Goal: Navigation & Orientation: Find specific page/section

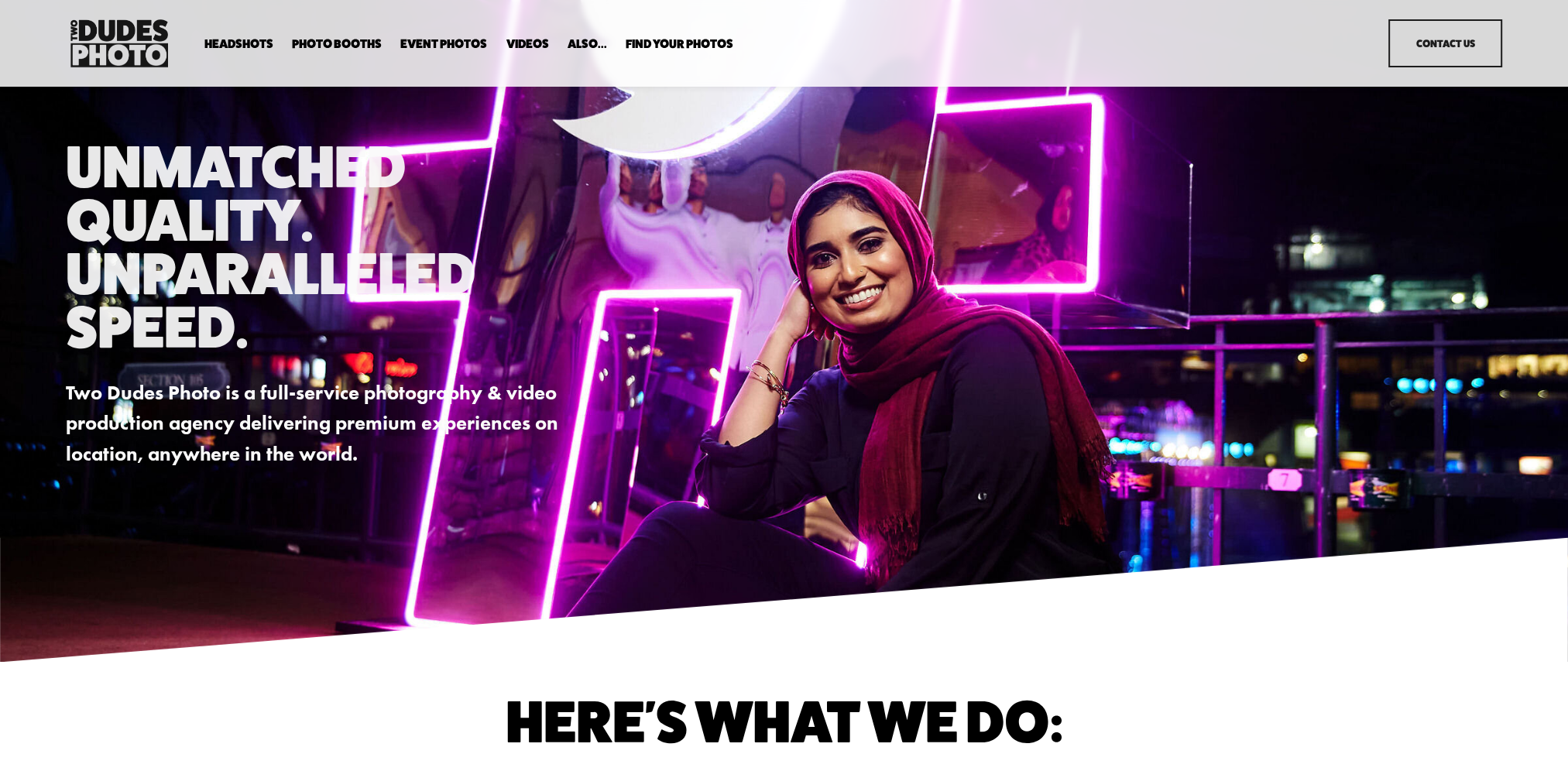
click at [0, 0] on span "Anti Booth" at bounding box center [0, 0] width 0 height 0
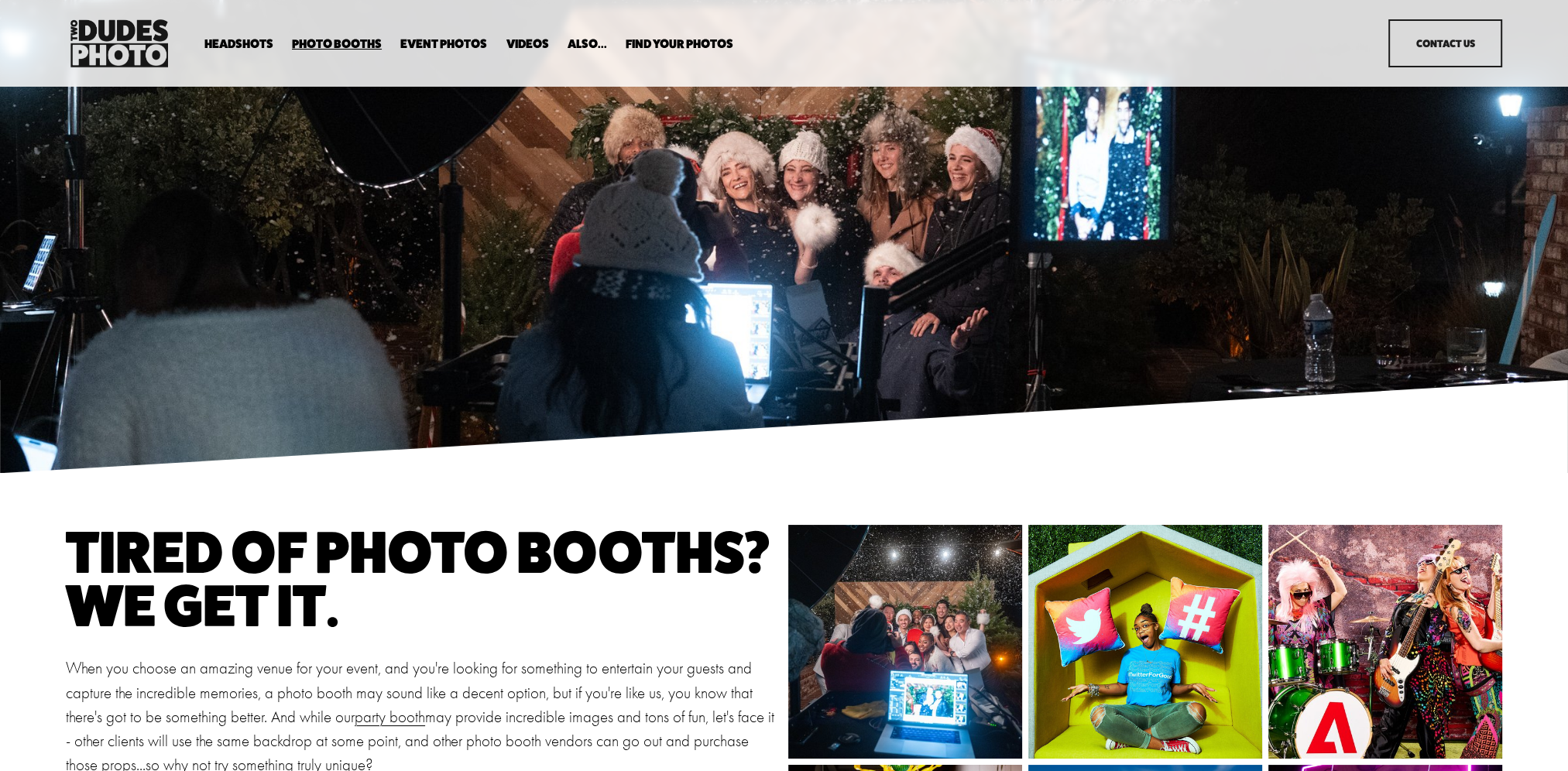
click at [422, 41] on link "Event Photos" at bounding box center [443, 44] width 86 height 15
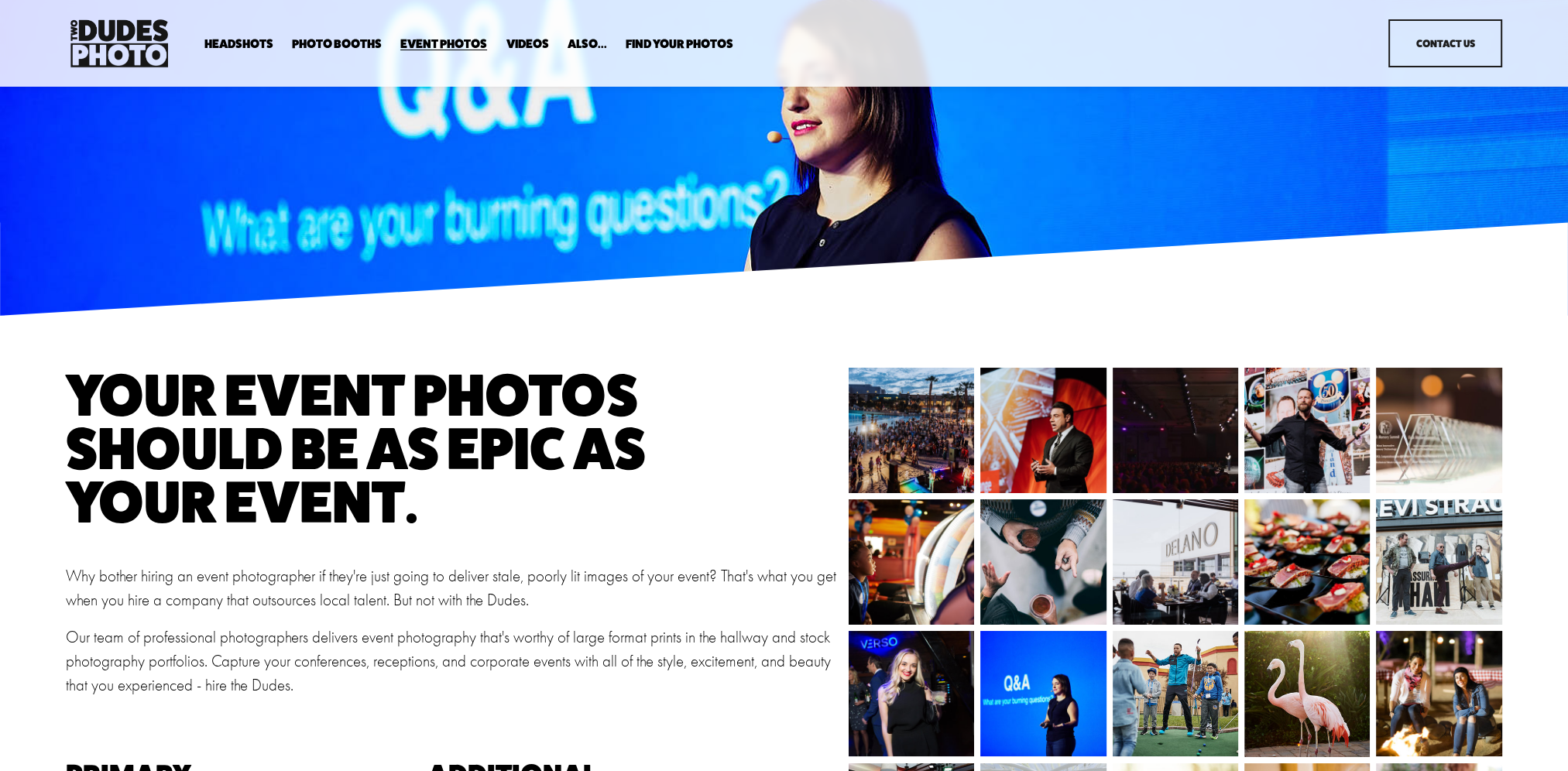
click at [0, 0] on span "Party Booth" at bounding box center [0, 0] width 0 height 0
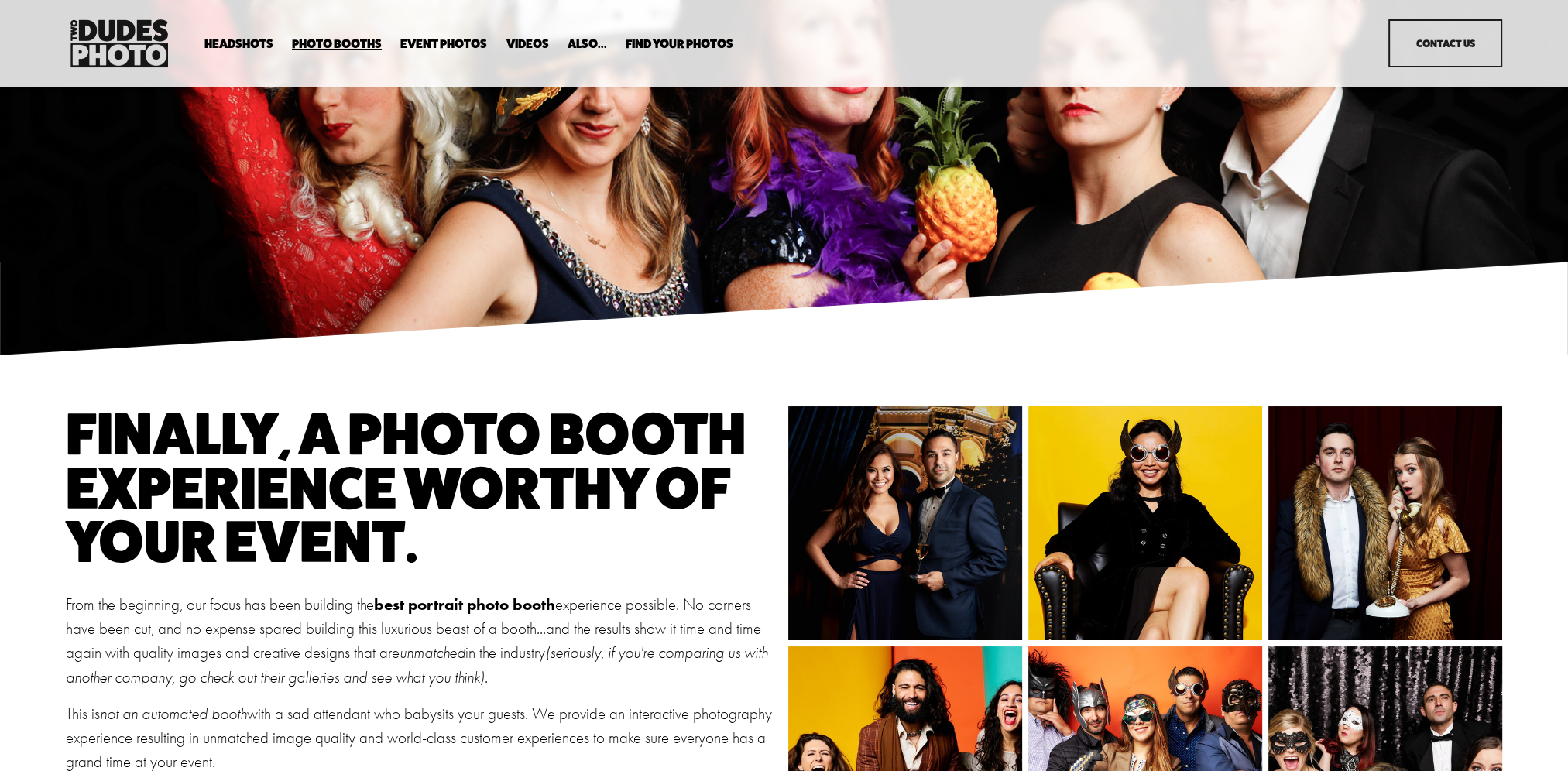
click at [440, 40] on link "Event Photos" at bounding box center [443, 44] width 86 height 15
